Goal: Task Accomplishment & Management: Manage account settings

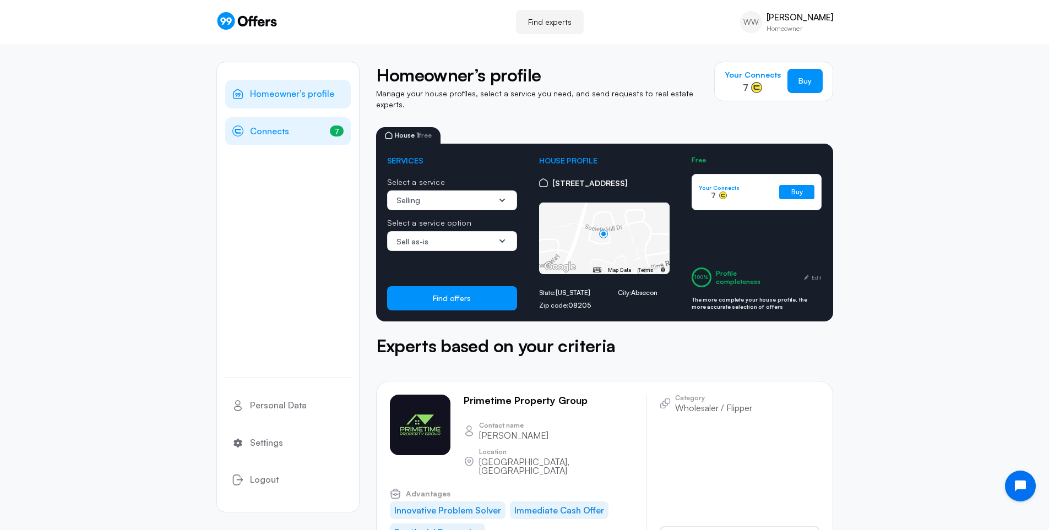
click at [270, 132] on span "Connects" at bounding box center [269, 131] width 39 height 14
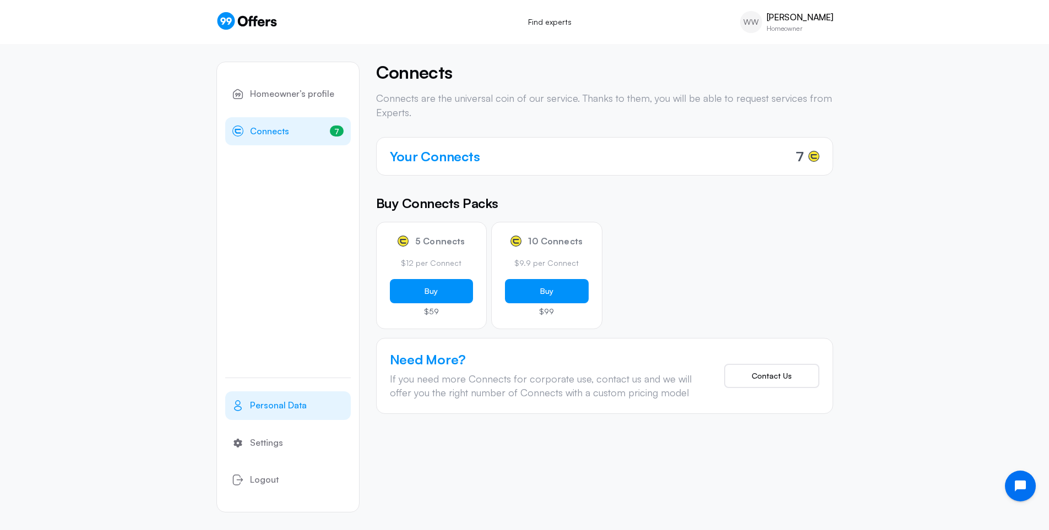
click at [291, 406] on span "Personal Data" at bounding box center [278, 406] width 57 height 14
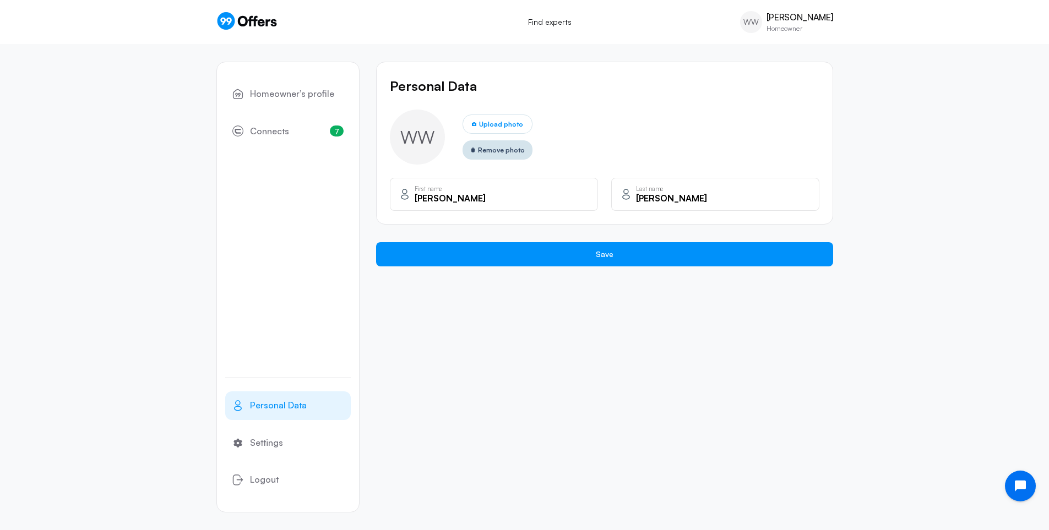
click at [498, 152] on span "Remove photo" at bounding box center [501, 150] width 47 height 10
click at [472, 201] on input "[PERSON_NAME]" at bounding box center [502, 198] width 174 height 12
type input "W"
type input "[PERSON_NAME]"
click at [676, 203] on input "[PERSON_NAME]" at bounding box center [723, 198] width 174 height 12
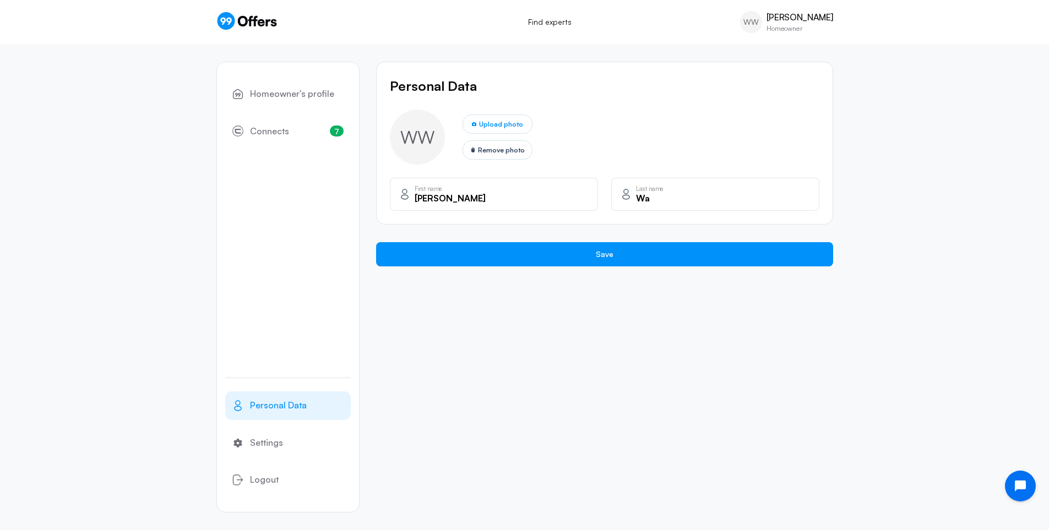
type input "W"
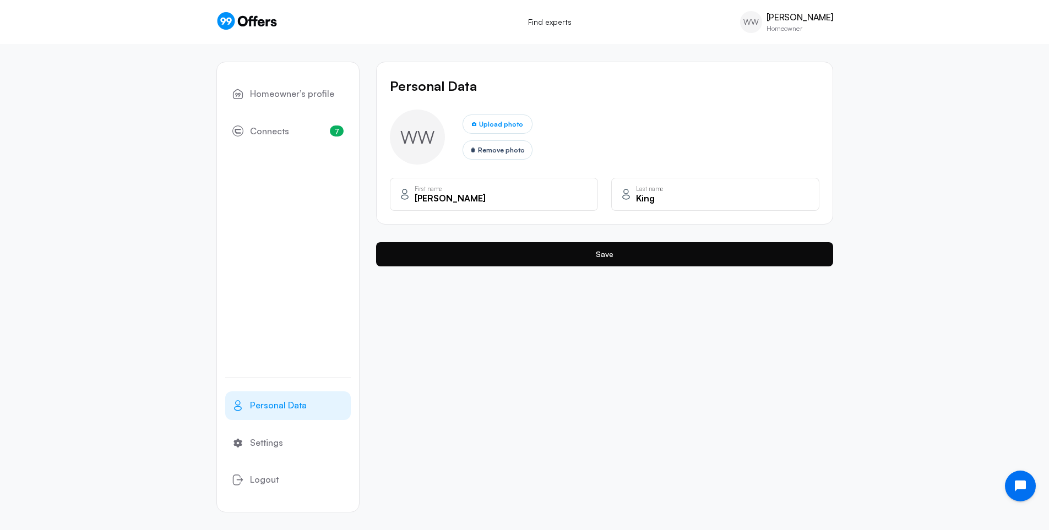
type input "King"
click at [606, 255] on button "Save" at bounding box center [604, 254] width 457 height 24
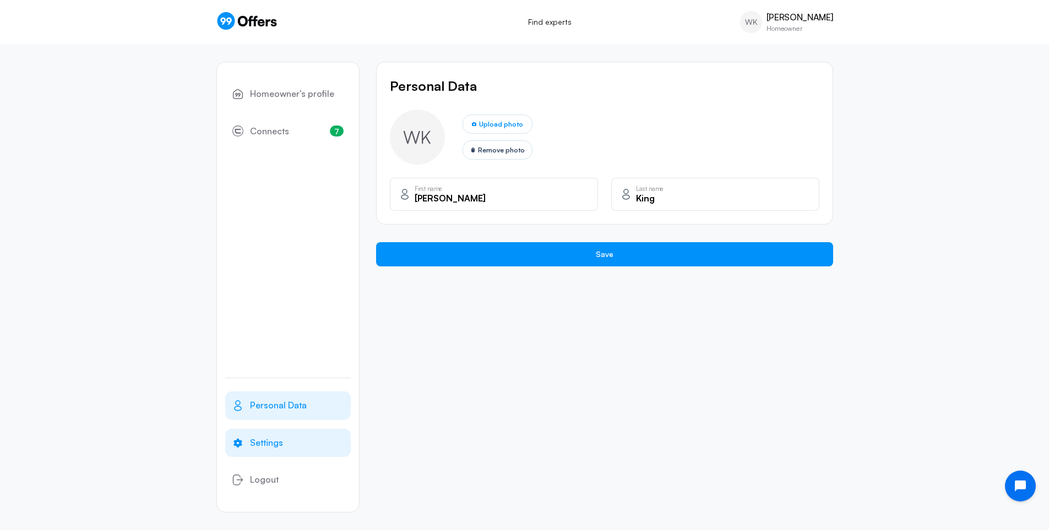
click at [268, 440] on span "Settings" at bounding box center [266, 443] width 33 height 14
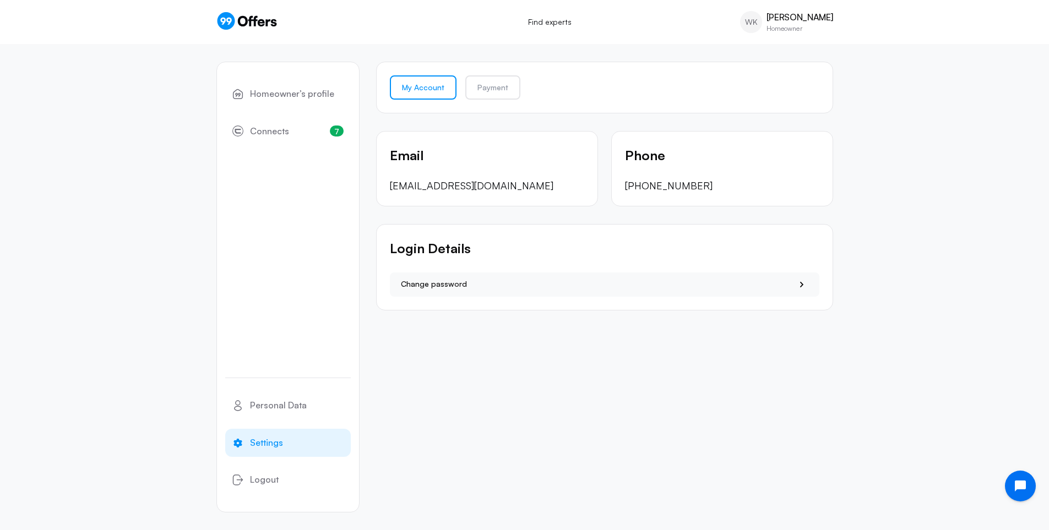
click at [709, 184] on p "[PHONE_NUMBER]" at bounding box center [722, 186] width 194 height 14
click at [668, 189] on p "[PHONE_NUMBER]" at bounding box center [722, 186] width 194 height 14
